Goal: Task Accomplishment & Management: Complete application form

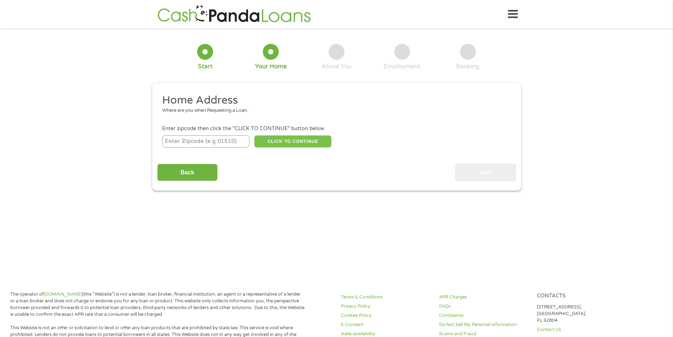
click at [260, 147] on button "CLICK TO CONTINUE" at bounding box center [292, 141] width 77 height 12
click at [218, 143] on input "number" at bounding box center [205, 141] width 87 height 12
type input "35769"
click at [288, 141] on button "CLICK TO CONTINUE" at bounding box center [292, 141] width 77 height 12
type input "35769"
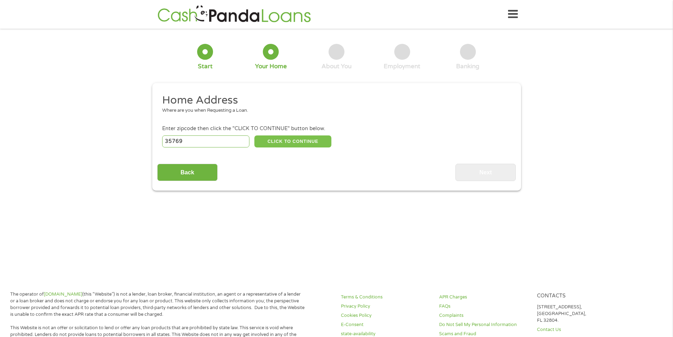
type input "[GEOGRAPHIC_DATA]"
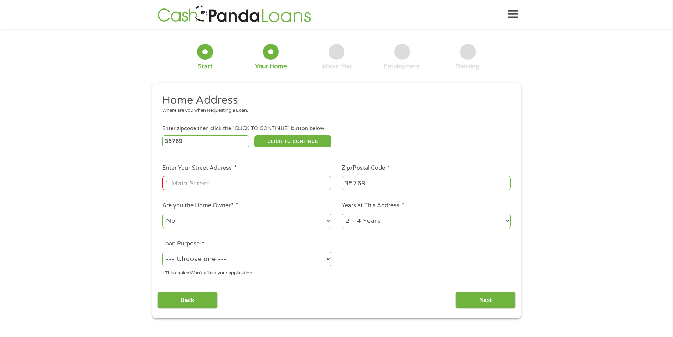
click at [255, 180] on input "Enter Your Street Address *" at bounding box center [246, 182] width 169 height 13
type input "[STREET_ADDRESS]"
select select "60months"
select select "paybills"
click at [490, 300] on input "Next" at bounding box center [485, 299] width 60 height 17
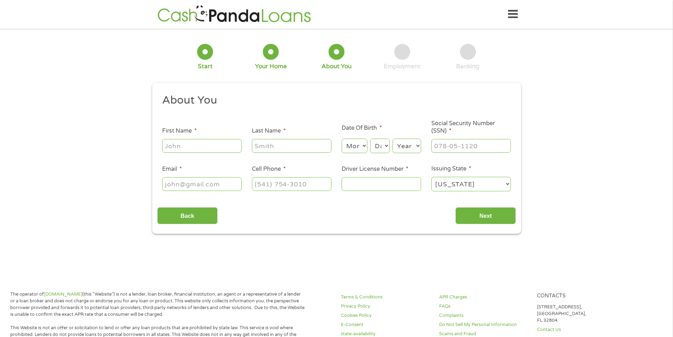
scroll to position [3, 3]
click at [209, 146] on input "First Name *" at bounding box center [201, 145] width 79 height 13
type input "[PERSON_NAME]"
type input "S"
click at [279, 146] on input "Last Name *" at bounding box center [291, 145] width 79 height 13
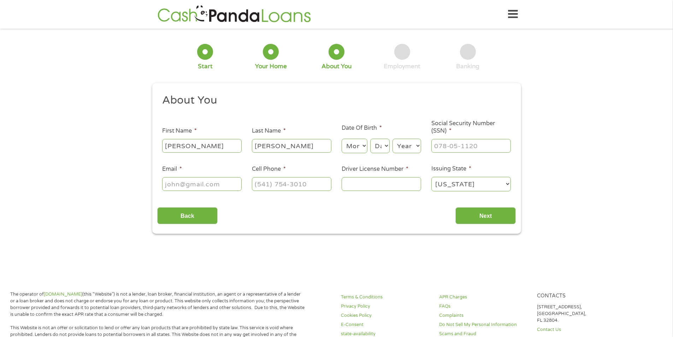
type input "[PERSON_NAME]"
select select "11"
select select "14"
select select "1993"
type input "422-41-0854"
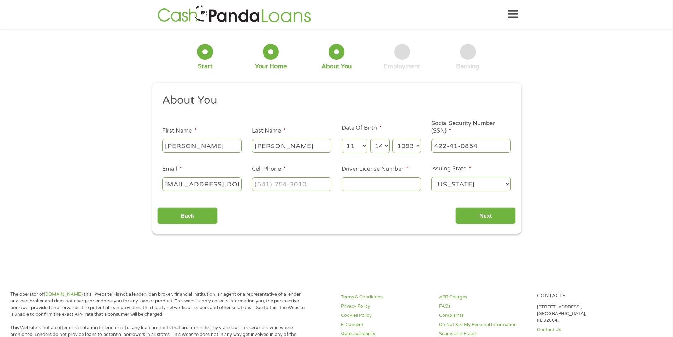
scroll to position [0, 12]
type input "[EMAIL_ADDRESS][DOMAIN_NAME]"
type input "[PHONE_NUMBER]"
type input "8430409"
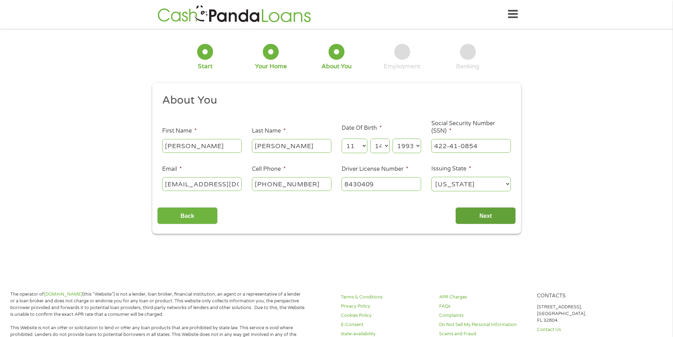
click at [479, 219] on input "Next" at bounding box center [485, 215] width 60 height 17
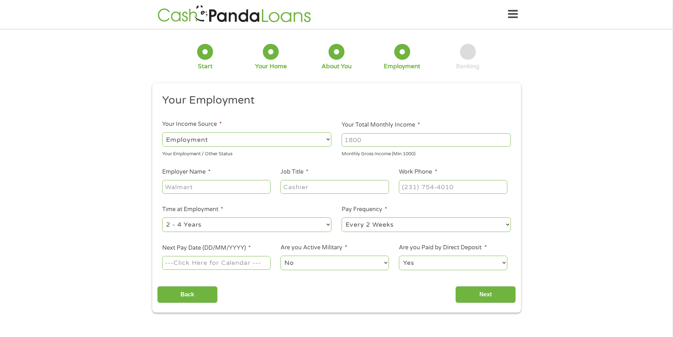
scroll to position [3, 3]
click at [443, 135] on input "Your Total Monthly Income *" at bounding box center [426, 139] width 169 height 13
click at [389, 142] on input "Your Total Monthly Income *" at bounding box center [426, 139] width 169 height 13
type input "2600"
click at [248, 191] on input "Employer Name *" at bounding box center [216, 186] width 108 height 13
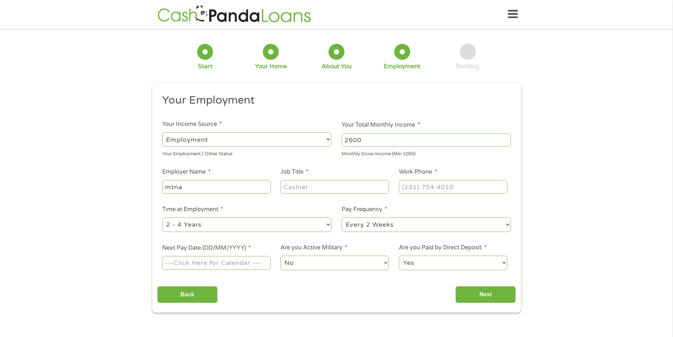
type input "mtna"
type input "line operator"
type input "[PHONE_NUMBER]"
select select "weekly"
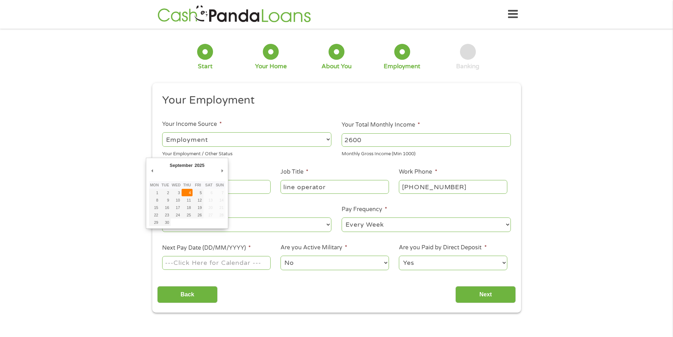
type input "[DATE]"
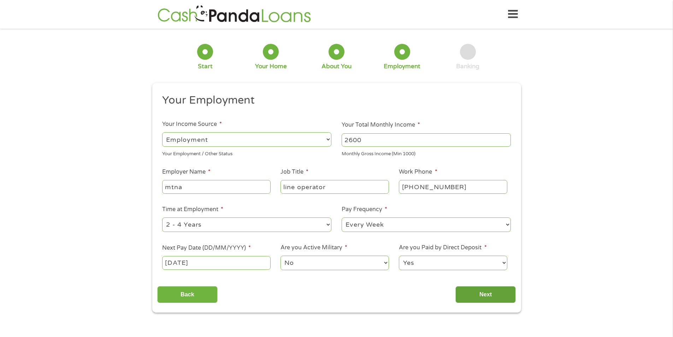
click at [469, 294] on input "Next" at bounding box center [485, 294] width 60 height 17
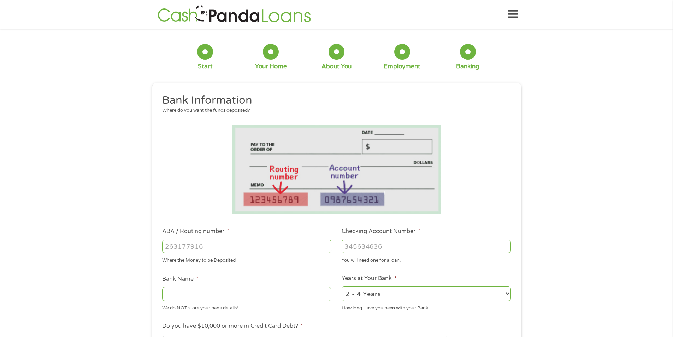
click at [301, 242] on input "ABA / Routing number *" at bounding box center [246, 246] width 169 height 13
type input "262275835"
type input "REDSTONE FEDERAL CUHUNTSVILLE"
type input "262275835"
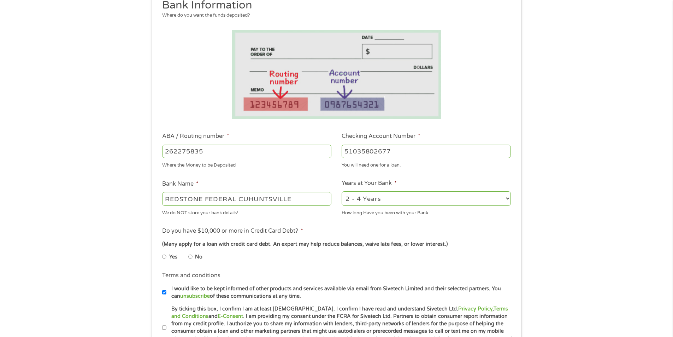
scroll to position [106, 0]
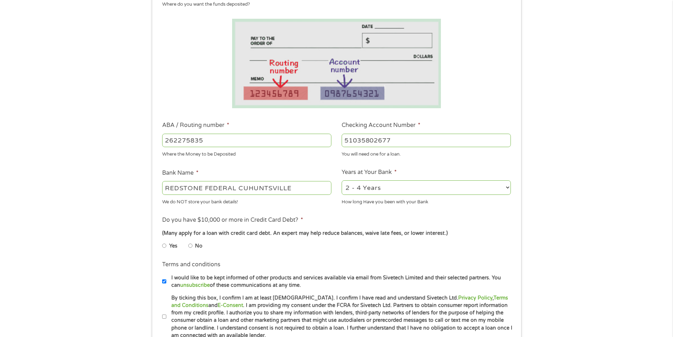
type input "51035802677"
click at [199, 247] on label "No" at bounding box center [198, 246] width 7 height 8
click at [193, 247] on input "No" at bounding box center [190, 245] width 4 height 11
radio input "true"
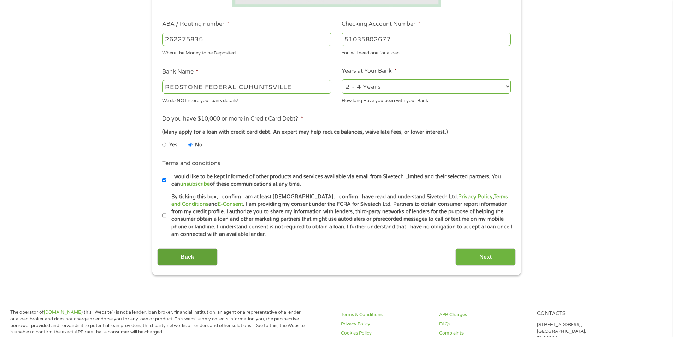
scroll to position [212, 0]
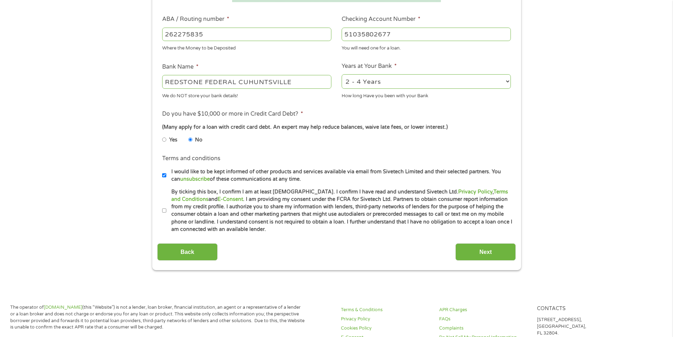
click at [165, 209] on input "By ticking this box, I confirm I am at least [DEMOGRAPHIC_DATA]. I confirm I ha…" at bounding box center [164, 210] width 4 height 11
checkbox input "true"
click at [484, 254] on input "Next" at bounding box center [485, 251] width 60 height 17
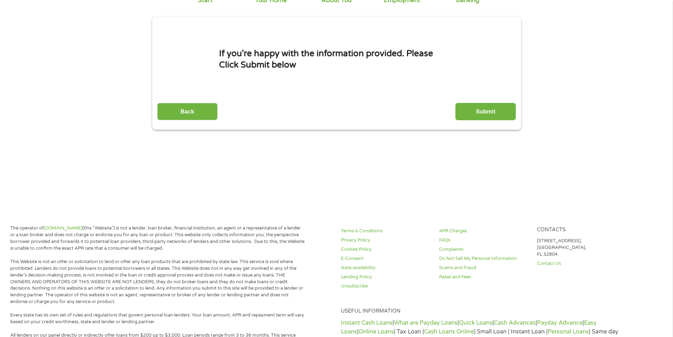
scroll to position [0, 0]
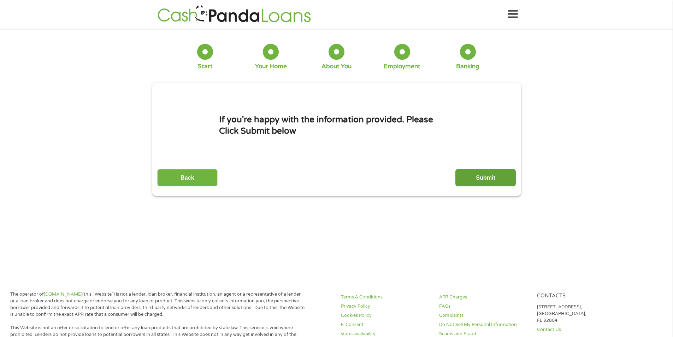
click at [501, 179] on input "Submit" at bounding box center [485, 177] width 60 height 17
